Goal: Information Seeking & Learning: Learn about a topic

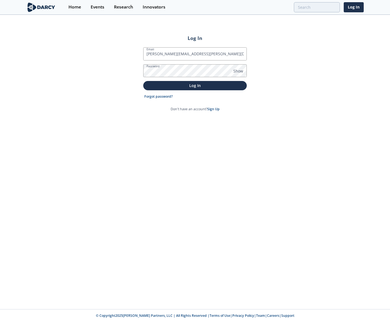
click at [143, 81] on button "Log In" at bounding box center [194, 85] width 103 height 9
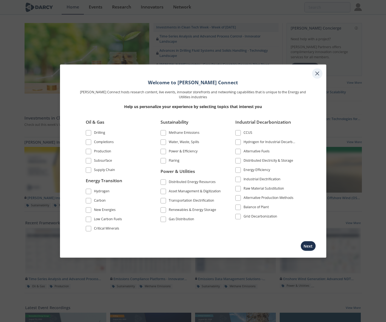
click at [321, 72] on div at bounding box center [317, 73] width 10 height 10
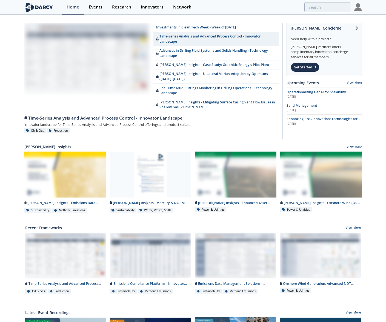
click at [355, 7] on img at bounding box center [358, 7] width 8 height 8
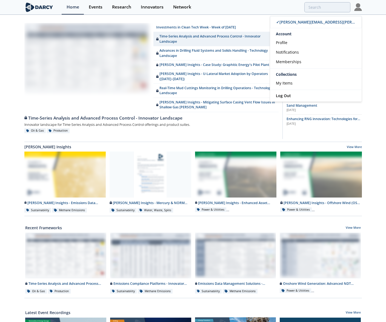
click at [234, 1] on div "Home Events Research Innovators Network ✓ [PERSON_NAME][EMAIL_ADDRESS][PERSON_N…" at bounding box center [212, 7] width 300 height 15
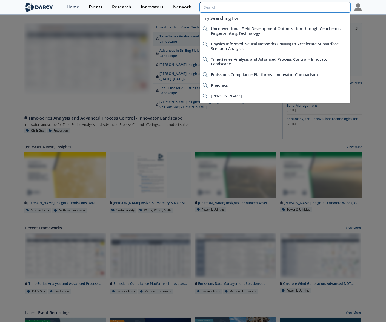
click at [333, 4] on input "search" at bounding box center [275, 7] width 150 height 10
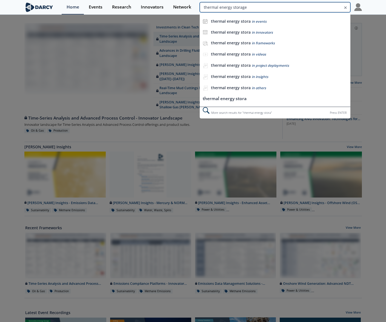
type input "thermal energy storage"
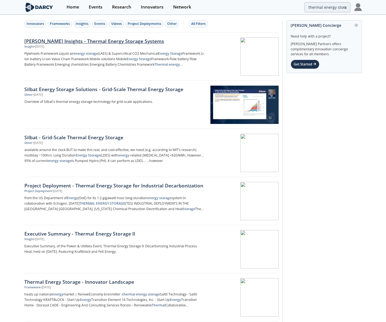
click at [80, 39] on div "[PERSON_NAME] Insights - Thermal Energy Storage Systems" at bounding box center [114, 41] width 181 height 7
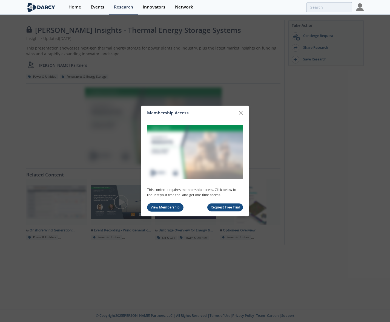
click at [168, 207] on link "View Membership" at bounding box center [165, 207] width 36 height 8
